Goal: Information Seeking & Learning: Find specific fact

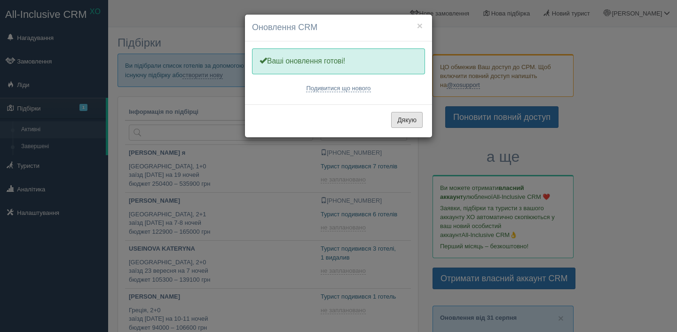
click at [413, 125] on button "Дякую" at bounding box center [406, 120] width 31 height 16
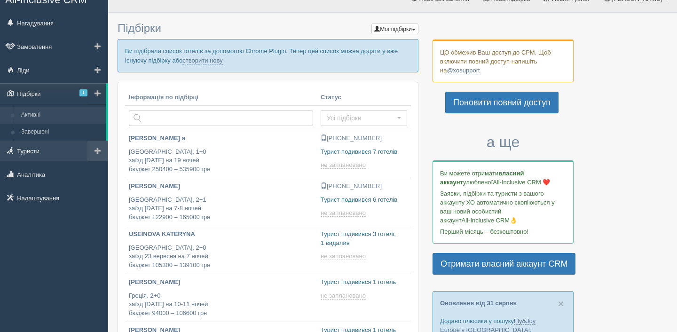
scroll to position [19, 0]
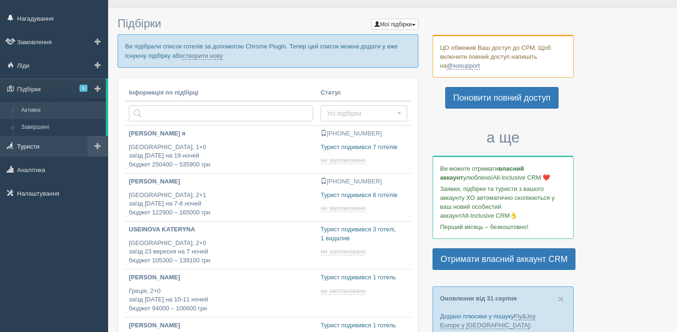
click at [27, 154] on link "Туристи" at bounding box center [54, 146] width 108 height 21
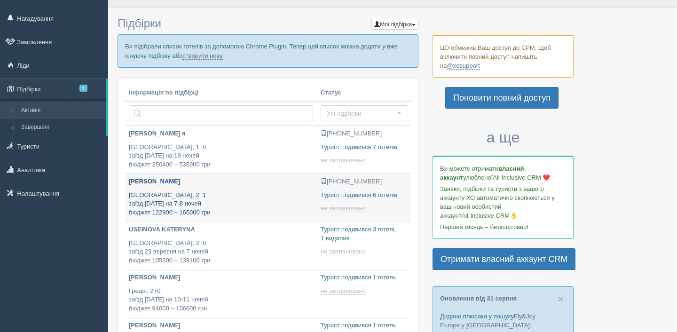
type input "2025-09-01 14:30"
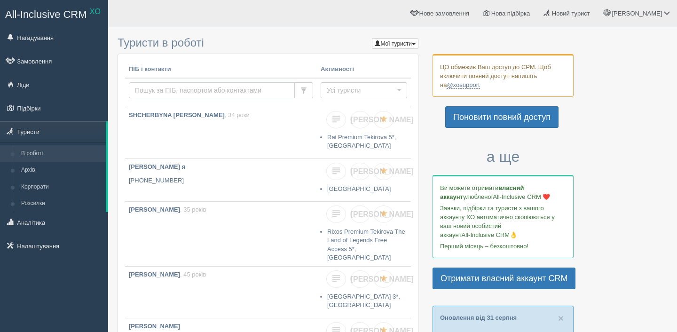
click at [173, 82] on input "text" at bounding box center [212, 90] width 166 height 16
type input "filonenko"
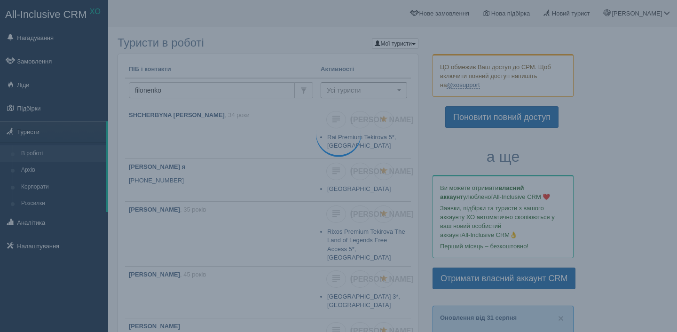
click at [343, 96] on button "Усі туристи" at bounding box center [363, 90] width 86 height 16
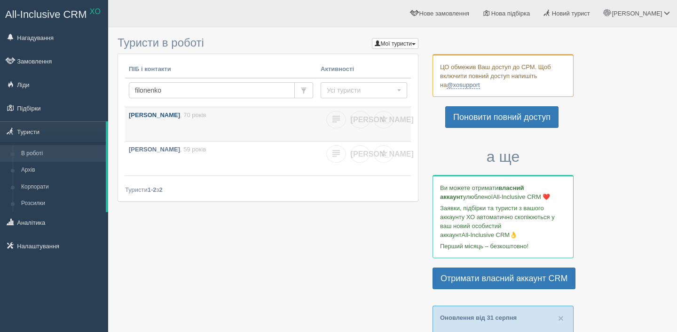
click at [206, 115] on span ", 70 років" at bounding box center [193, 114] width 26 height 7
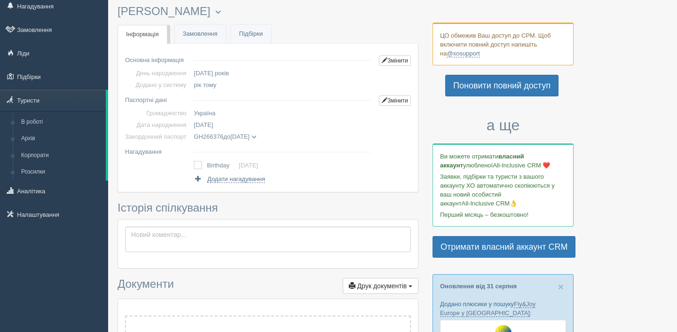
scroll to position [36, 0]
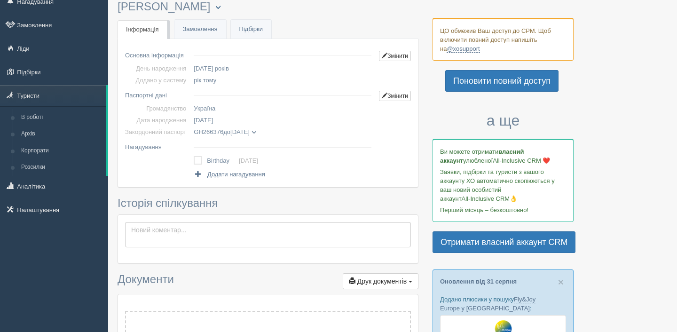
click at [221, 7] on span "button" at bounding box center [218, 7] width 6 height 6
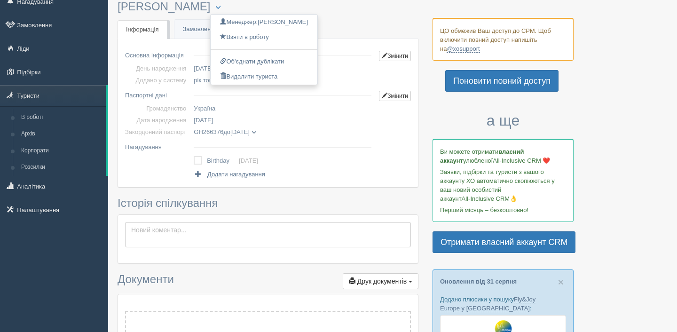
click at [371, 31] on ul "Інфо Інформація Замовлення Підбірки" at bounding box center [267, 33] width 301 height 12
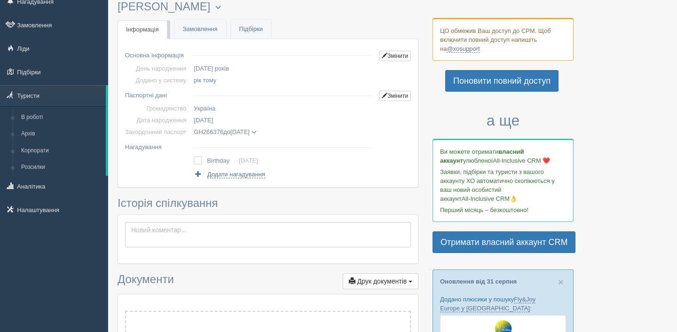
scroll to position [0, 0]
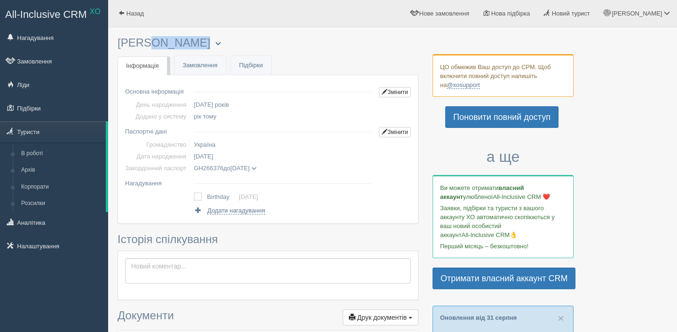
drag, startPoint x: 118, startPoint y: 43, endPoint x: 250, endPoint y: 45, distance: 132.5
click at [250, 45] on h3 "FILONENKO OLEKSANDR Менеджер: Неля Відправити до архіву Взяти в роботу Об'єднат…" at bounding box center [267, 43] width 301 height 13
copy div "FILONENKO OLEKSANDR Менеджер: Неля Відправити до архіву Взяти в роботу Об'єднат…"
copy span "GH266376"
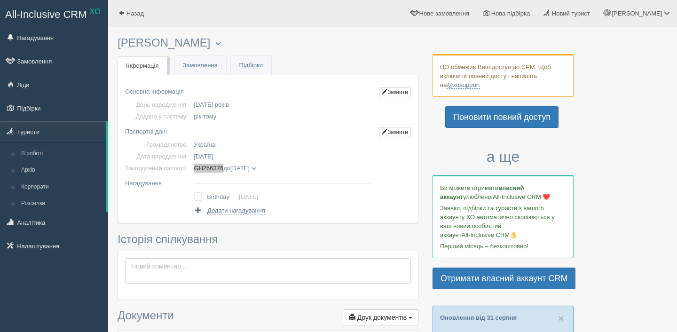
drag, startPoint x: 210, startPoint y: 169, endPoint x: 394, endPoint y: 8, distance: 244.7
copy span "[DATE]"
click at [256, 171] on span "GH266376 до 11.12.2033" at bounding box center [225, 167] width 62 height 7
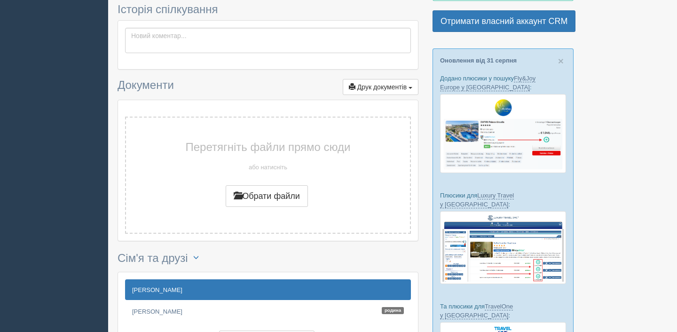
scroll to position [358, 0]
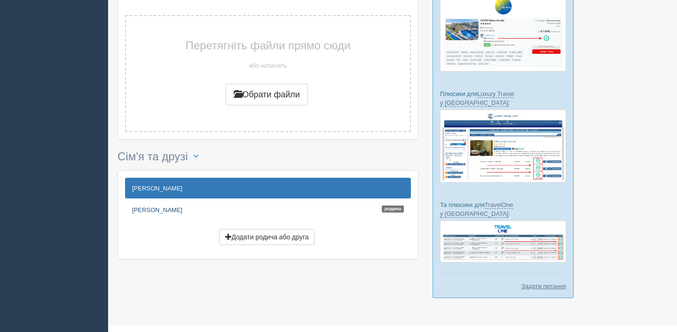
click at [183, 208] on link "FILONENKO VIKTORIIA Родина" at bounding box center [268, 209] width 286 height 21
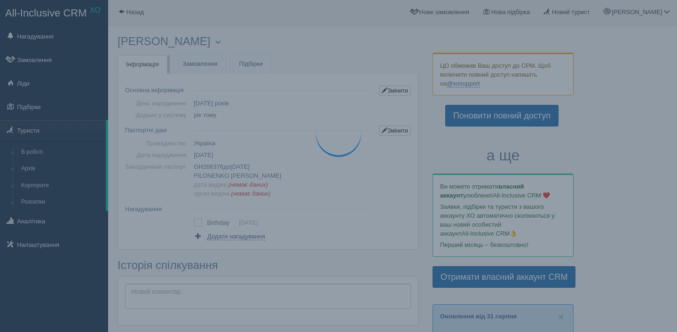
scroll to position [0, 0]
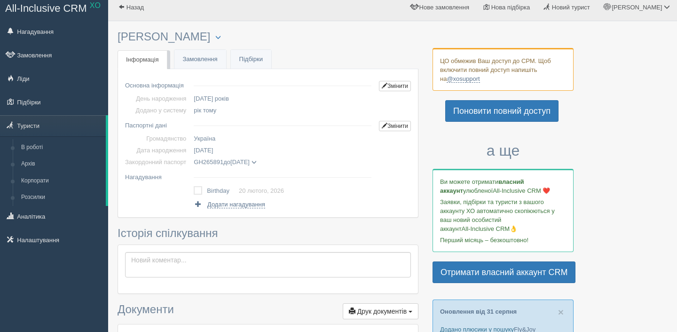
scroll to position [7, 0]
drag, startPoint x: 118, startPoint y: 34, endPoint x: 235, endPoint y: 32, distance: 117.5
click at [236, 33] on h3 "[PERSON_NAME] Менеджер: [PERSON_NAME] Відправити до архіву Взяти в роботу Об'єд…" at bounding box center [267, 36] width 301 height 13
copy div "[PERSON_NAME]: [PERSON_NAME] Відправити до архіву Взяти в роботу Об'єднати дубл…"
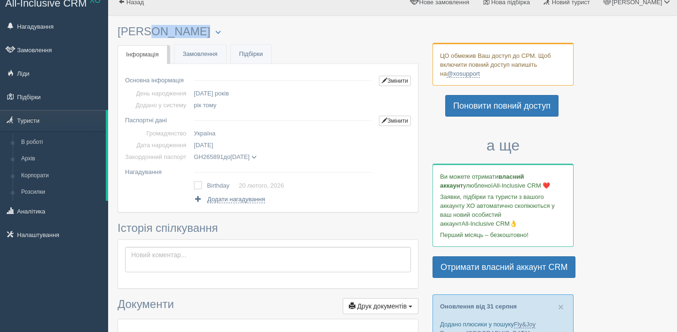
scroll to position [8, 0]
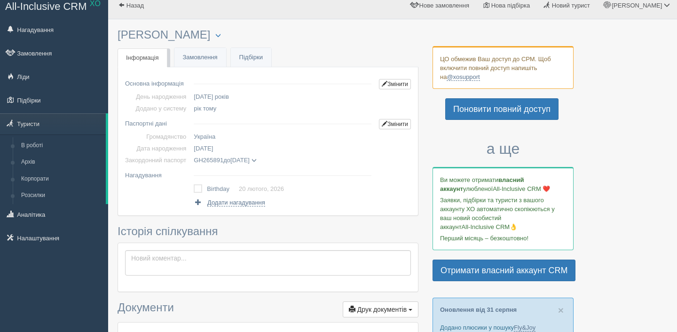
drag, startPoint x: 198, startPoint y: 147, endPoint x: 235, endPoint y: 148, distance: 37.2
click at [236, 149] on td "[DATE]" at bounding box center [282, 148] width 185 height 12
drag, startPoint x: 198, startPoint y: 149, endPoint x: 227, endPoint y: 147, distance: 29.2
click at [213, 148] on span "[DATE]" at bounding box center [203, 148] width 19 height 7
drag, startPoint x: 200, startPoint y: 161, endPoint x: 228, endPoint y: 162, distance: 27.8
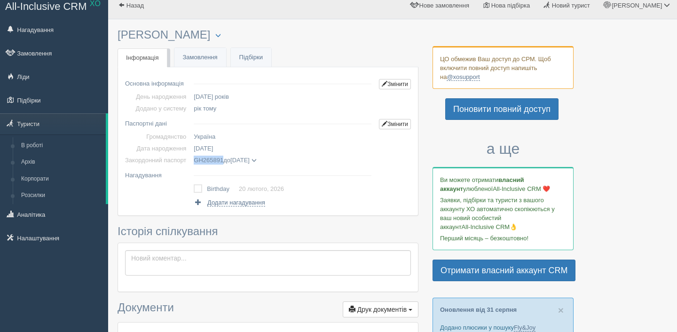
click at [223, 162] on span "GH265891" at bounding box center [209, 159] width 30 height 7
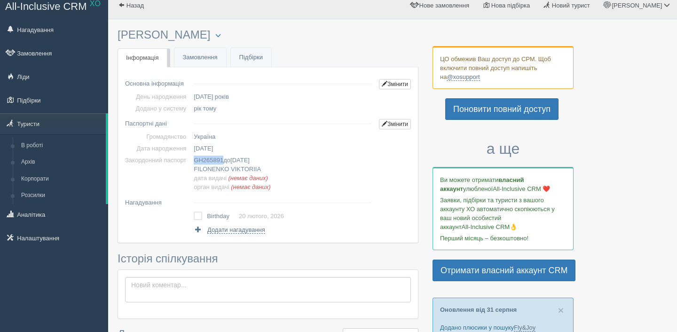
copy span "GH265891"
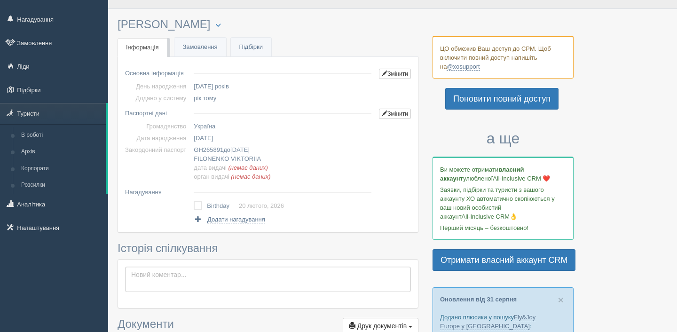
drag, startPoint x: 240, startPoint y: 150, endPoint x: 269, endPoint y: 151, distance: 29.1
click at [269, 151] on td "GH265891 до [DATE] [PERSON_NAME] дата видачі (немає даних) орган видачі (немає …" at bounding box center [282, 163] width 185 height 39
drag, startPoint x: 241, startPoint y: 150, endPoint x: 274, endPoint y: 151, distance: 33.4
click at [275, 151] on td "GH265891 до [DATE] [PERSON_NAME] дата видачі (немає даних) орган видачі (немає …" at bounding box center [282, 163] width 185 height 39
copy span "[DATE]"
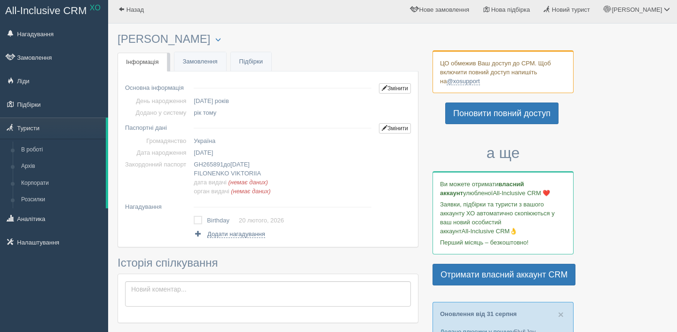
scroll to position [5, 0]
